Goal: Check status

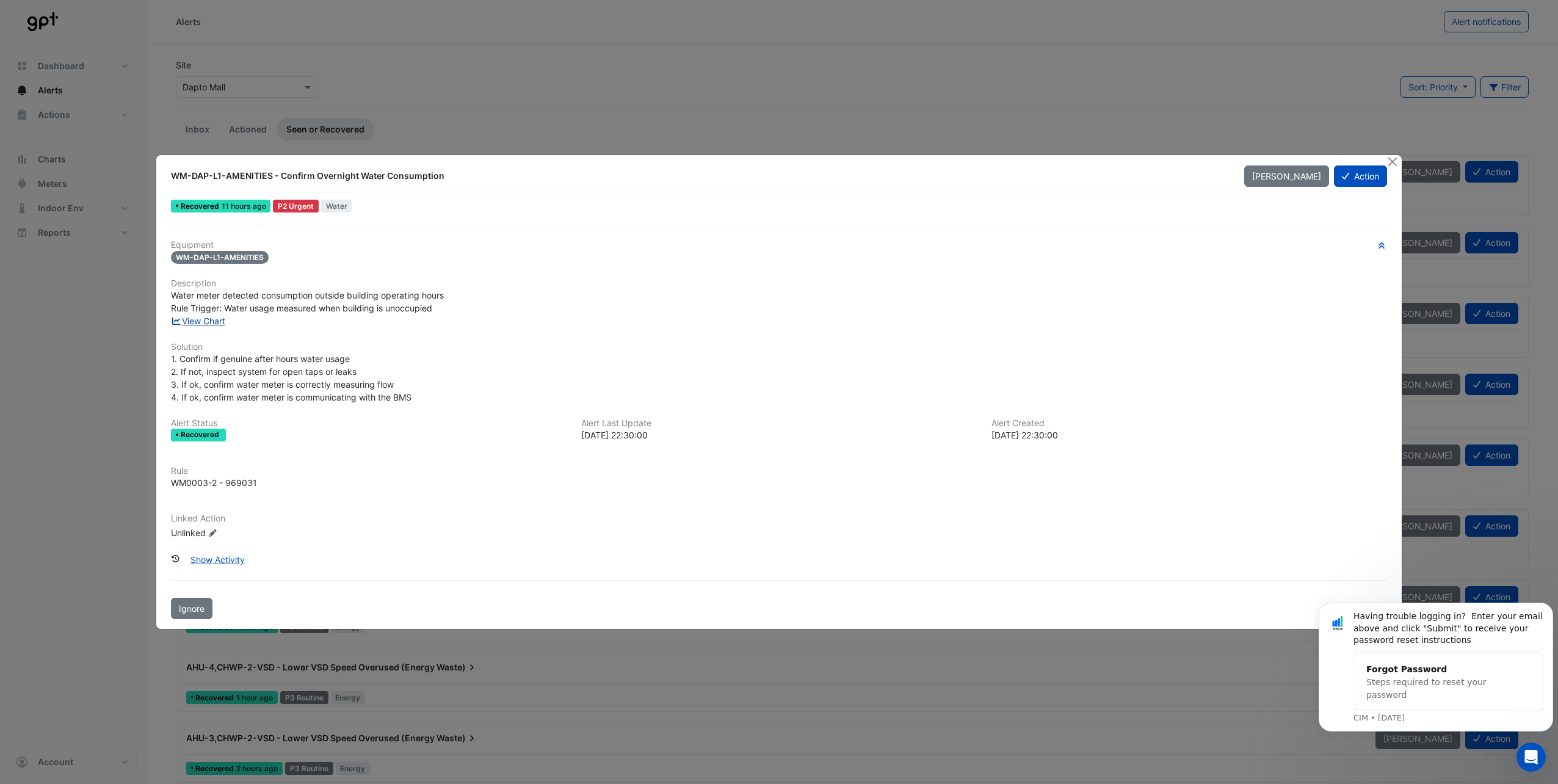
click at [189, 325] on link "View Chart" at bounding box center [199, 320] width 55 height 10
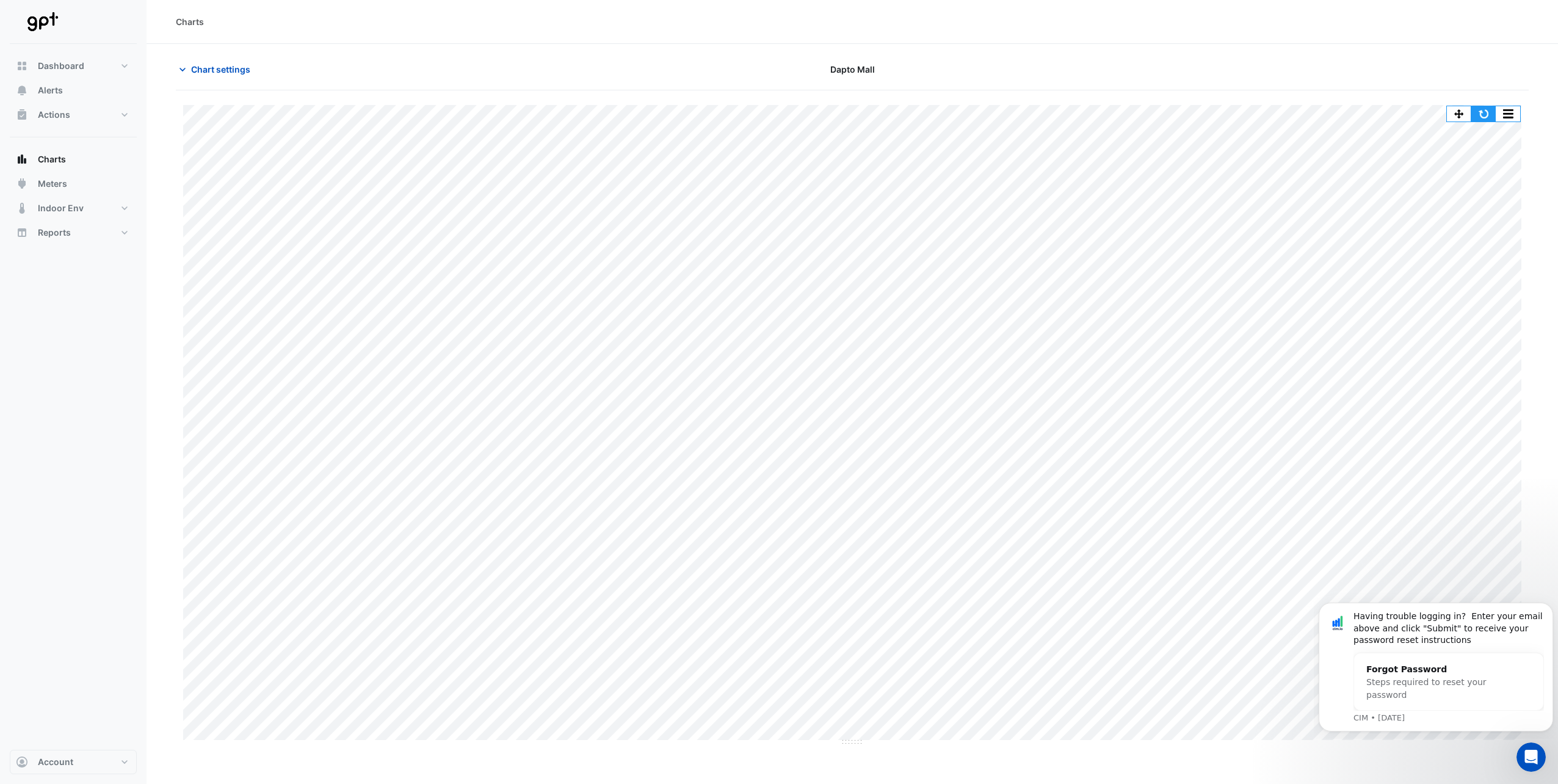
click at [1479, 112] on button "button" at bounding box center [1483, 114] width 24 height 16
click at [1477, 118] on button "button" at bounding box center [1483, 114] width 24 height 16
click at [1489, 116] on button "button" at bounding box center [1483, 114] width 24 height 16
